Goal: Find specific page/section: Find specific page/section

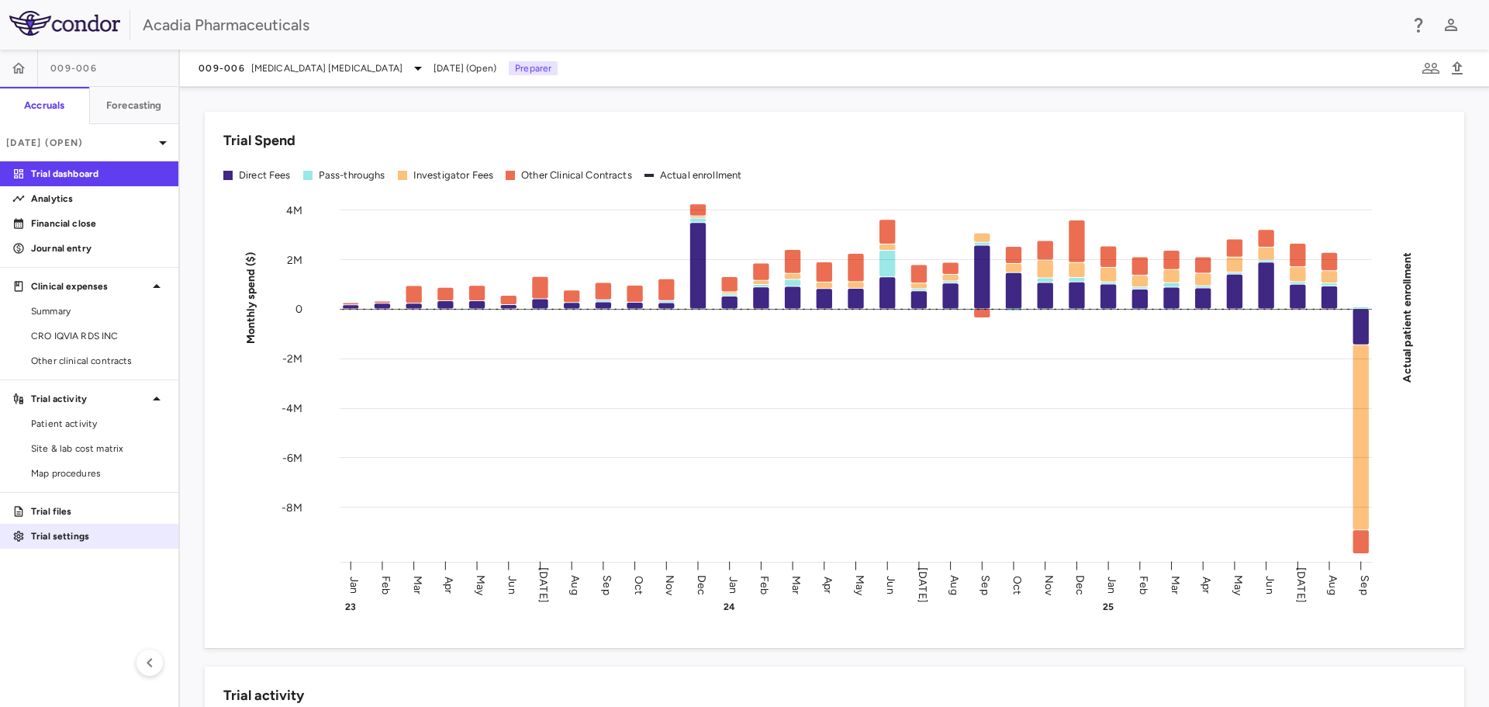
drag, startPoint x: 137, startPoint y: 338, endPoint x: 3, endPoint y: 533, distance: 236.1
click at [137, 337] on span "CRO IQVIA RDS INC" at bounding box center [98, 336] width 135 height 14
